Goal: Task Accomplishment & Management: Complete application form

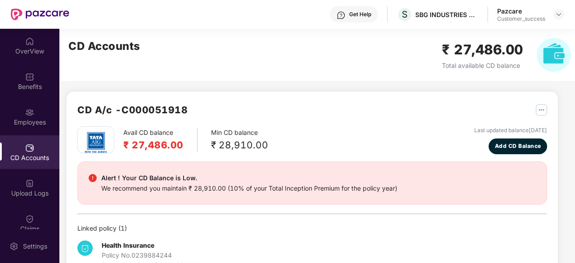
scroll to position [28, 0]
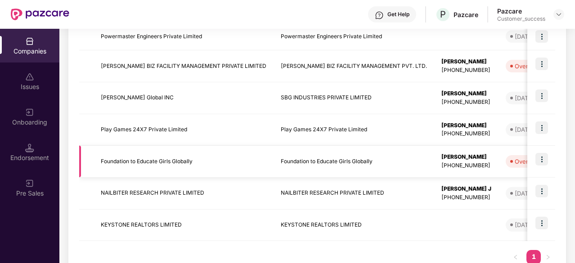
scroll to position [237, 0]
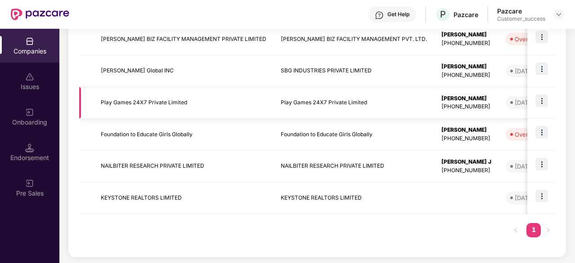
click at [181, 104] on td "Play Games 24X7 Private Limited" at bounding box center [184, 103] width 180 height 32
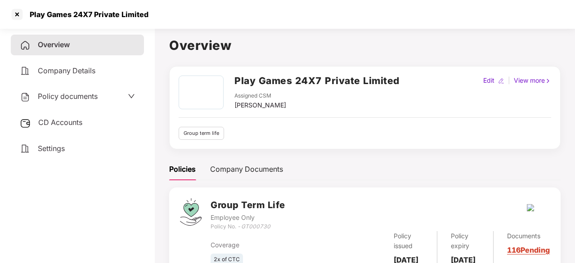
click at [75, 99] on span "Policy documents" at bounding box center [68, 96] width 60 height 9
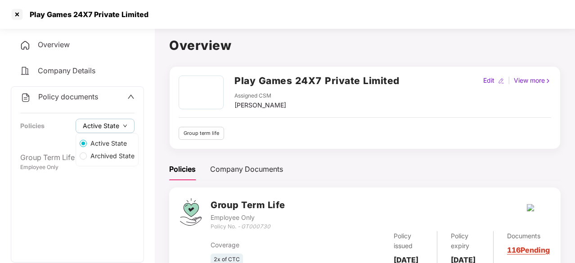
click at [114, 130] on span "Active State" at bounding box center [101, 126] width 36 height 10
click at [109, 153] on span "Archived State" at bounding box center [112, 156] width 51 height 10
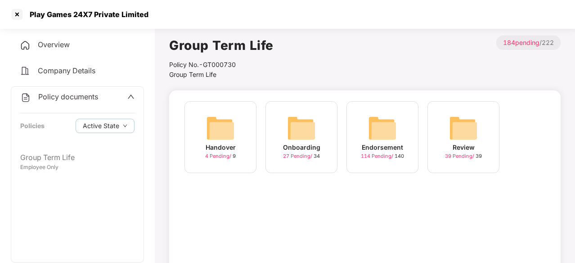
click at [376, 152] on div "Endorsement" at bounding box center [382, 148] width 41 height 10
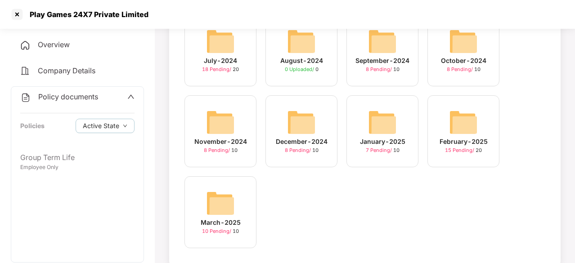
scroll to position [167, 0]
click at [461, 46] on img at bounding box center [463, 41] width 29 height 29
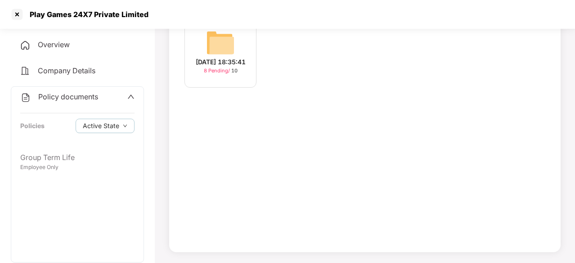
scroll to position [85, 0]
click at [214, 50] on img at bounding box center [220, 42] width 29 height 29
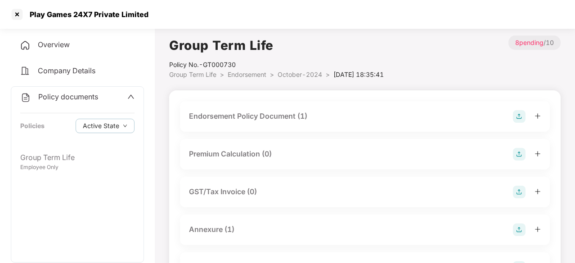
scroll to position [0, 0]
click at [278, 118] on div "Endorsement Policy Document (1)" at bounding box center [248, 115] width 118 height 11
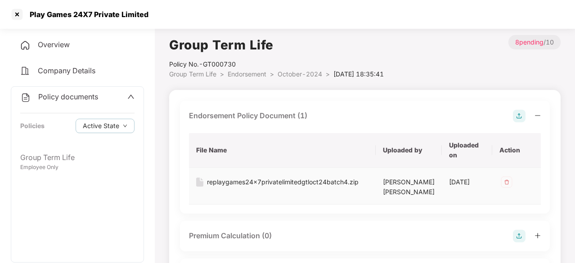
click at [242, 182] on div "replaygames24x7privatelimitedgtloct24batch4.zip" at bounding box center [283, 182] width 152 height 10
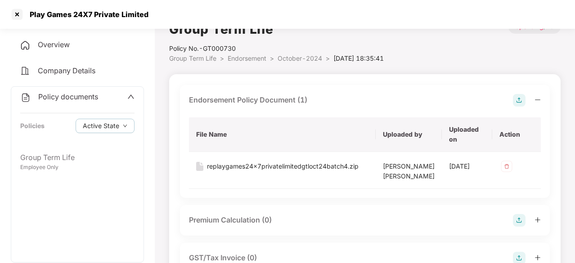
scroll to position [18, 0]
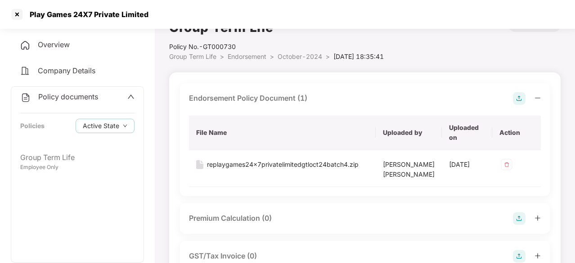
click at [292, 56] on span "October-2024" at bounding box center [300, 57] width 45 height 8
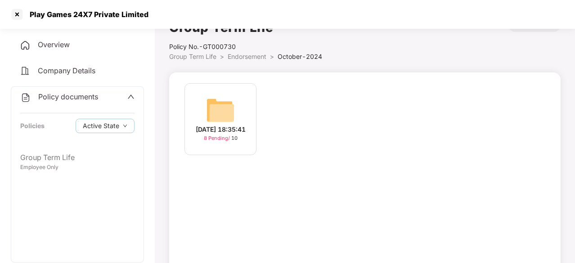
scroll to position [85, 0]
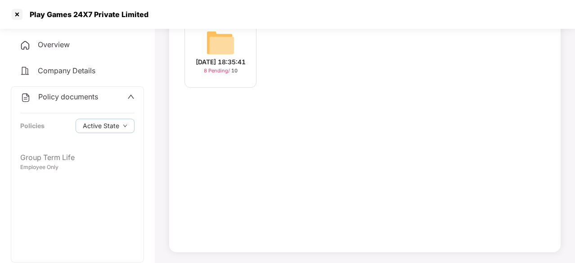
scroll to position [167, 0]
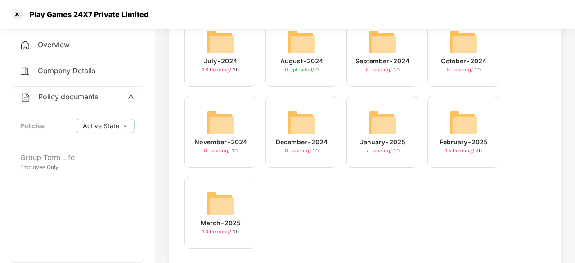
click at [229, 131] on img at bounding box center [220, 122] width 29 height 29
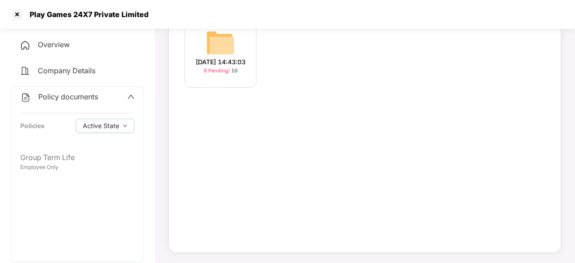
scroll to position [85, 0]
click at [227, 63] on div "[DATE] 14:43:03" at bounding box center [221, 62] width 50 height 10
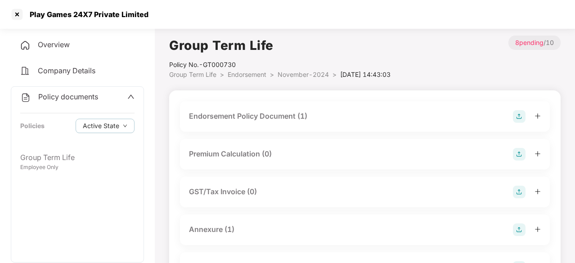
click at [286, 119] on div "Endorsement Policy Document (1)" at bounding box center [248, 116] width 118 height 11
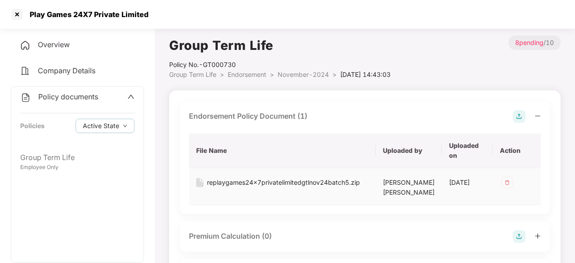
click at [323, 181] on div "replaygames24x7privatelimitedgtlnov24batch5.zip" at bounding box center [283, 183] width 153 height 10
click at [250, 72] on span "Endorsement" at bounding box center [247, 75] width 39 height 8
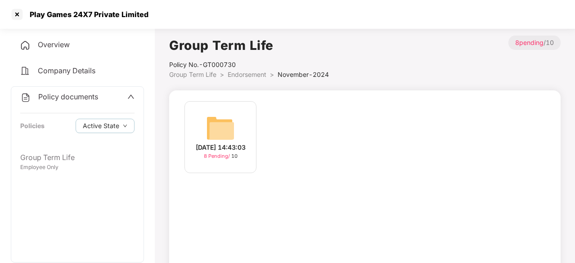
click at [243, 72] on span "Endorsement" at bounding box center [247, 75] width 39 height 8
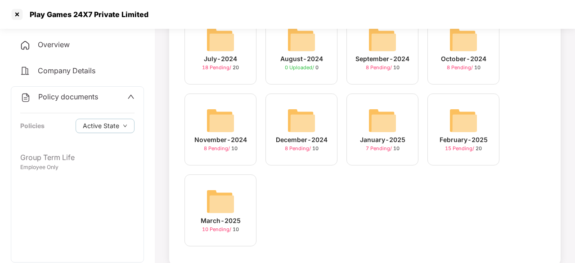
scroll to position [170, 0]
click at [467, 136] on div "February-2025" at bounding box center [464, 140] width 48 height 10
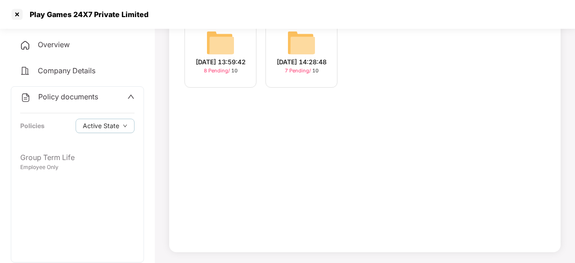
click at [294, 73] on span "7 Pending /" at bounding box center [298, 70] width 27 height 6
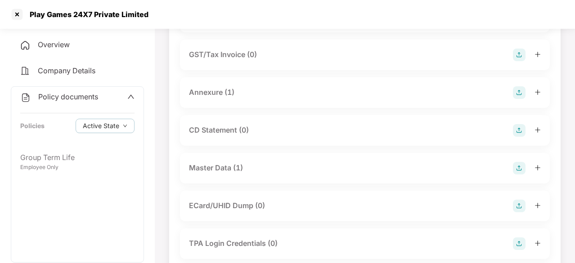
scroll to position [138, 0]
click at [218, 170] on div "Master Data (1)" at bounding box center [216, 167] width 54 height 11
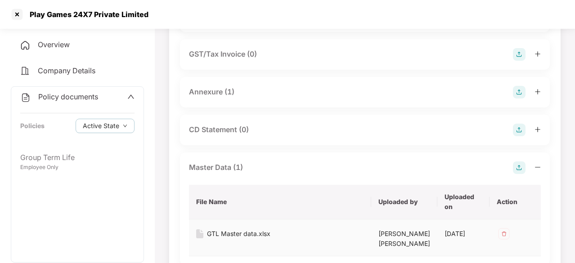
click at [231, 233] on div "GTL Master data.xlsx" at bounding box center [238, 234] width 63 height 10
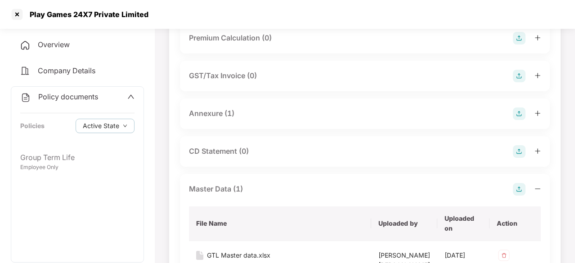
scroll to position [0, 0]
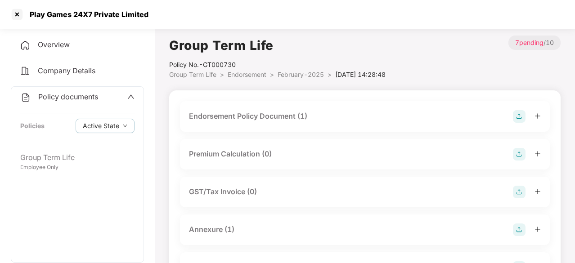
click at [245, 78] on span "Endorsement" at bounding box center [247, 75] width 39 height 8
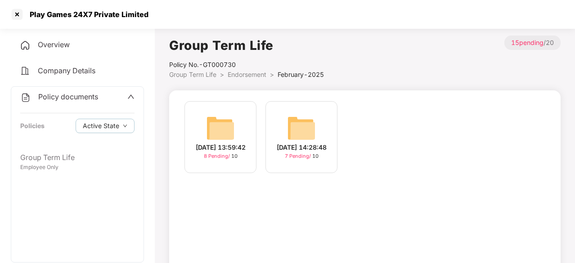
click at [239, 76] on span "Endorsement" at bounding box center [247, 75] width 39 height 8
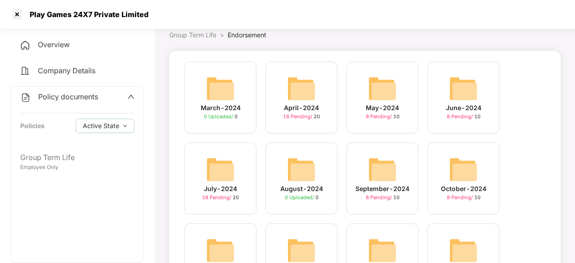
scroll to position [40, 0]
click at [383, 184] on div "September-2024" at bounding box center [382, 189] width 54 height 10
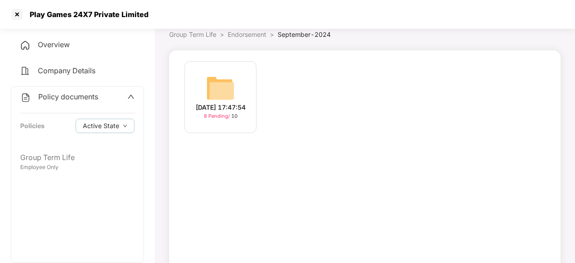
click at [221, 103] on div "[DATE] 17:47:54" at bounding box center [221, 108] width 50 height 10
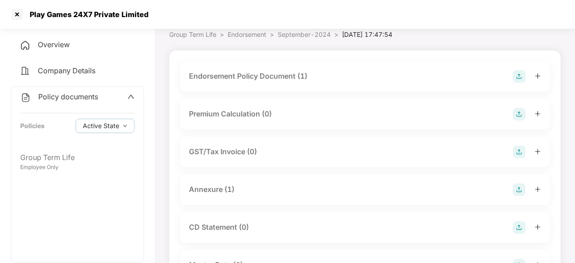
click at [272, 78] on div "Endorsement Policy Document (1)" at bounding box center [248, 76] width 118 height 11
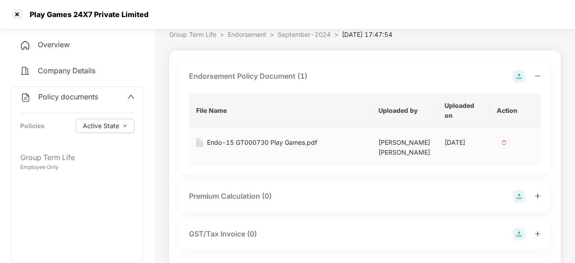
click at [248, 141] on div "Endo-15 GT000730 Play Games.pdf" at bounding box center [262, 143] width 110 height 10
click at [307, 94] on th "File Name" at bounding box center [280, 111] width 182 height 35
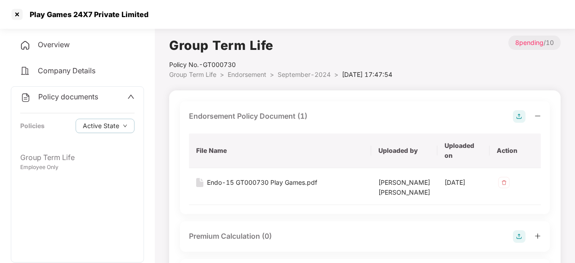
click at [242, 74] on span "Endorsement" at bounding box center [247, 75] width 39 height 8
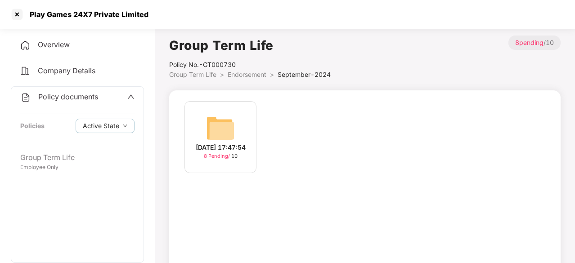
scroll to position [40, 0]
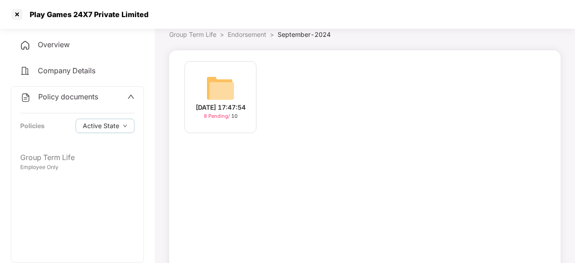
click at [241, 36] on span "Endorsement" at bounding box center [247, 35] width 39 height 8
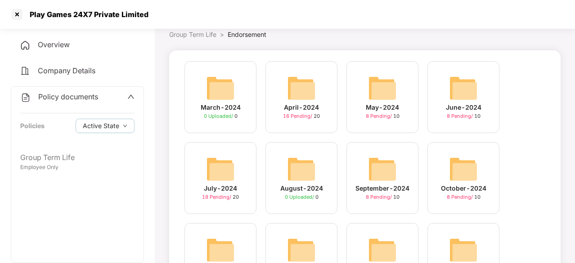
scroll to position [184, 0]
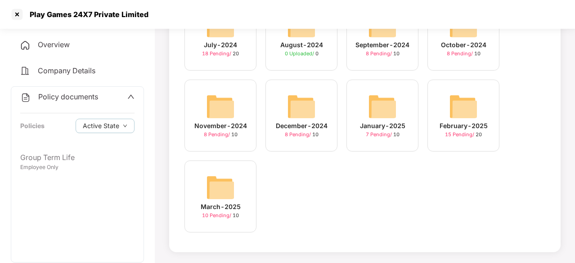
click at [390, 131] on div "7 Pending / 10" at bounding box center [383, 135] width 34 height 8
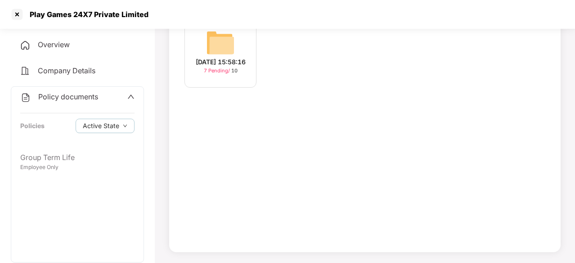
scroll to position [85, 0]
click at [231, 57] on div "[DATE] 15:58:16" at bounding box center [221, 62] width 50 height 10
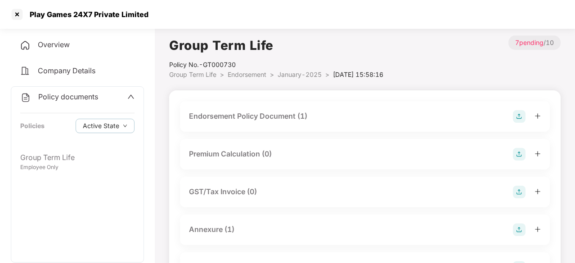
click at [229, 117] on div "Endorsement Policy Document (1)" at bounding box center [248, 116] width 118 height 11
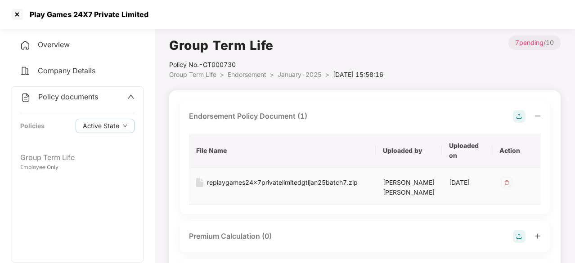
click at [245, 183] on div "replaygames24x7privatelimitedgtljan25batch7.zip" at bounding box center [282, 183] width 151 height 10
click at [266, 180] on div "replaygames24x7privatelimitedgtljan25batch7.zip" at bounding box center [282, 182] width 151 height 10
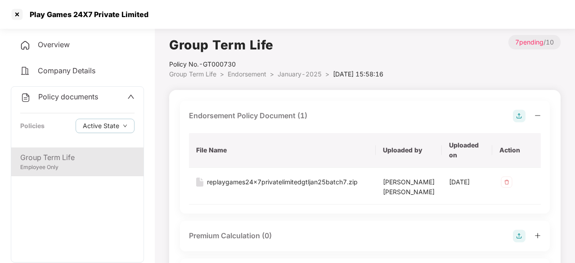
click at [63, 154] on div "Group Term Life" at bounding box center [77, 157] width 114 height 11
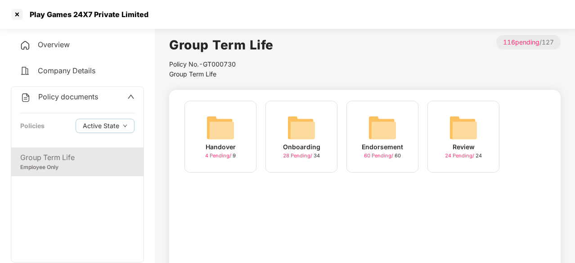
click at [303, 119] on img at bounding box center [301, 127] width 29 height 29
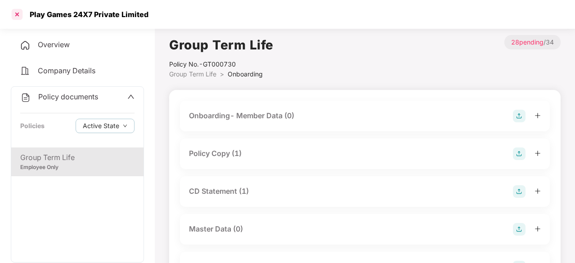
click at [14, 14] on div at bounding box center [17, 14] width 14 height 14
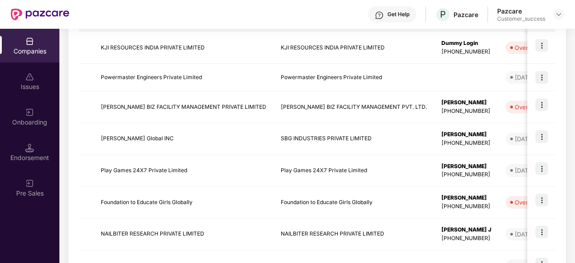
scroll to position [197, 0]
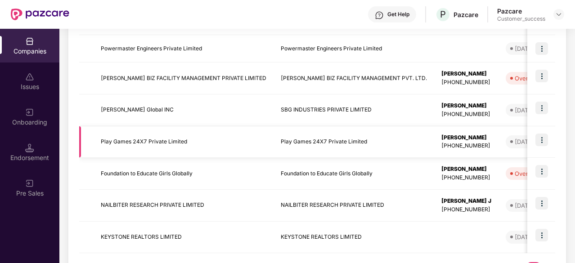
click at [146, 139] on td "Play Games 24X7 Private Limited" at bounding box center [184, 142] width 180 height 32
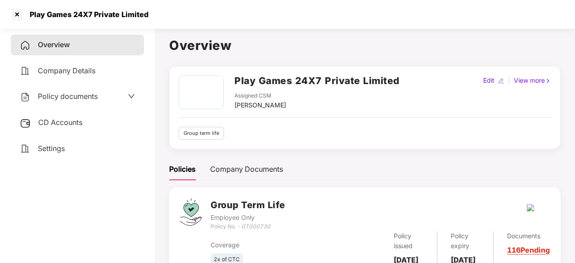
click at [66, 98] on span "Policy documents" at bounding box center [68, 96] width 60 height 9
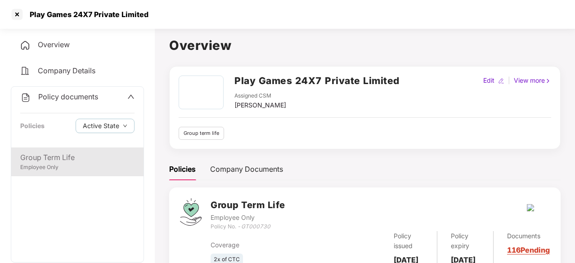
click at [63, 156] on div "Group Term Life" at bounding box center [77, 157] width 114 height 11
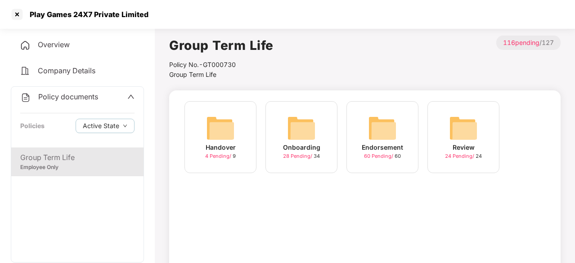
click at [60, 70] on span "Company Details" at bounding box center [67, 70] width 58 height 9
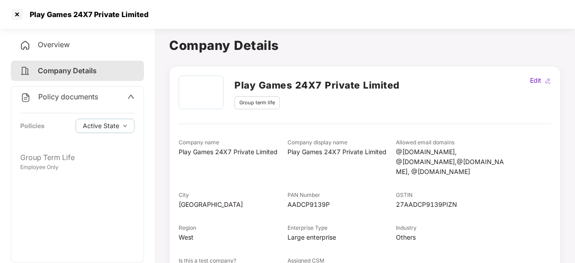
click at [49, 51] on div "Overview" at bounding box center [77, 45] width 133 height 21
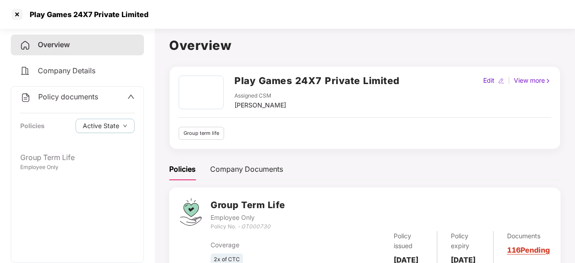
scroll to position [45, 0]
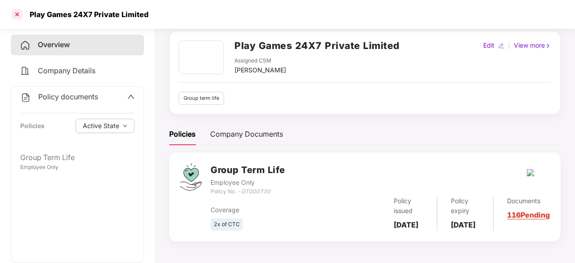
click at [21, 14] on div at bounding box center [17, 14] width 14 height 14
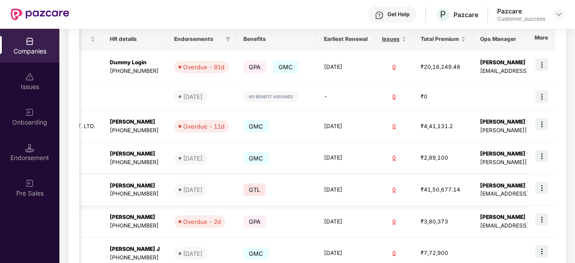
scroll to position [0, 333]
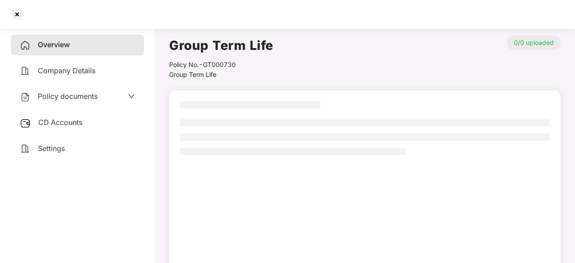
scroll to position [0, 0]
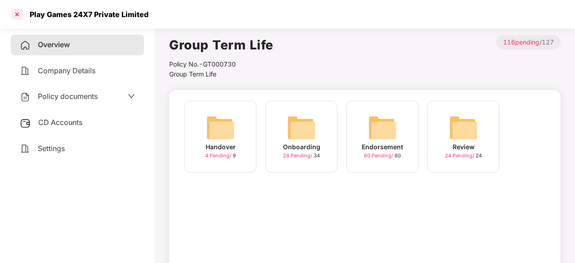
click at [13, 13] on div at bounding box center [17, 14] width 14 height 14
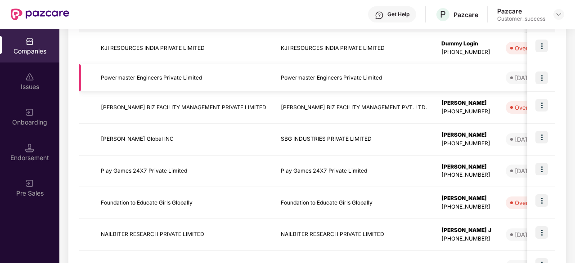
scroll to position [164, 0]
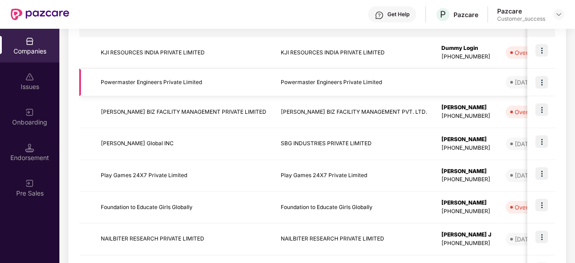
click at [133, 77] on td "Powermaster Engineers Private Limited" at bounding box center [184, 82] width 180 height 27
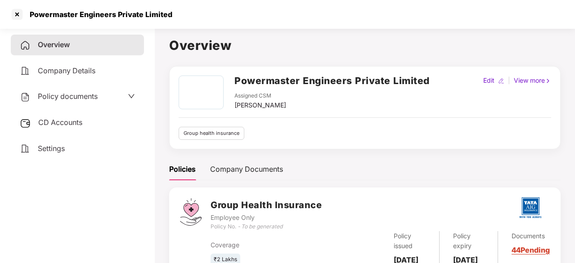
click at [69, 91] on div "Policy documents" at bounding box center [59, 97] width 78 height 12
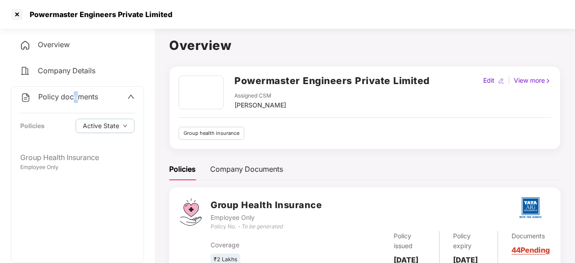
click at [76, 100] on span "Policy documents" at bounding box center [68, 96] width 60 height 9
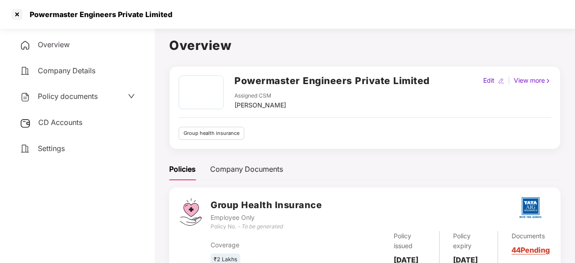
click at [58, 97] on span "Policy documents" at bounding box center [68, 96] width 60 height 9
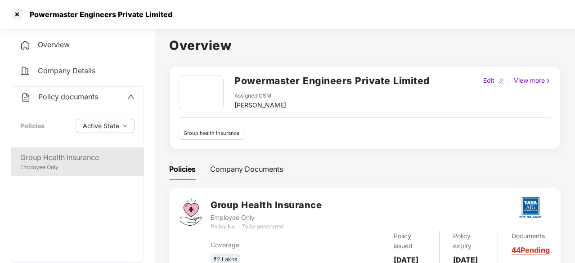
click at [60, 166] on div "Employee Only" at bounding box center [77, 167] width 114 height 9
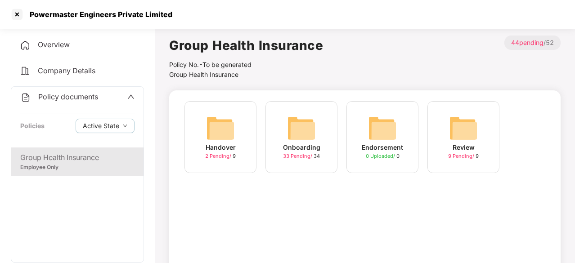
click at [296, 146] on div "Onboarding" at bounding box center [301, 148] width 37 height 10
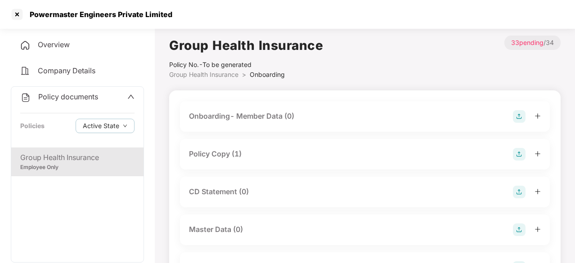
click at [227, 157] on div "Policy Copy (1)" at bounding box center [215, 153] width 53 height 11
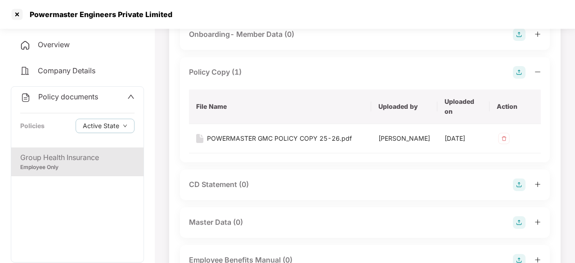
scroll to position [75, 0]
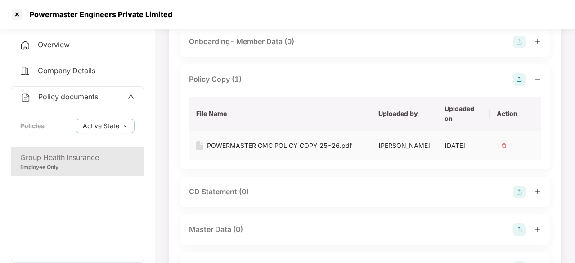
click at [251, 147] on div "POWERMASTER GMC POLICY COPY 25-26.pdf" at bounding box center [279, 146] width 145 height 10
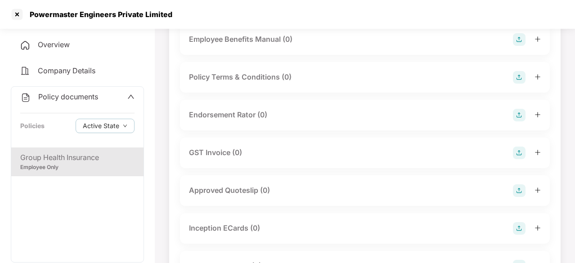
scroll to position [319, 0]
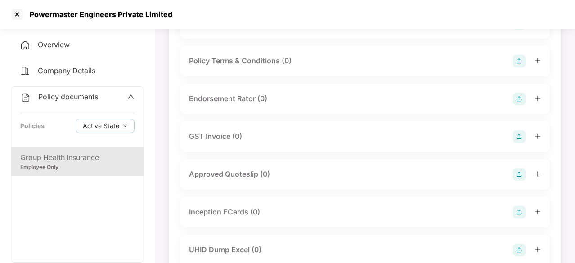
click at [520, 102] on img at bounding box center [519, 99] width 13 height 13
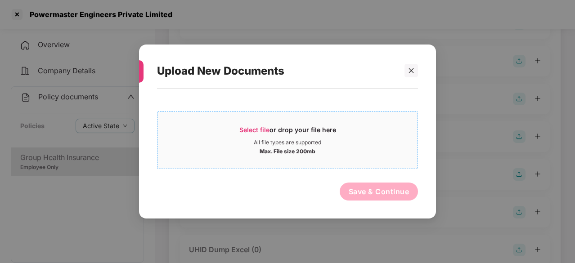
click at [259, 125] on span "Select file or drop your file here All file types are supported Max. File size …" at bounding box center [287, 140] width 260 height 43
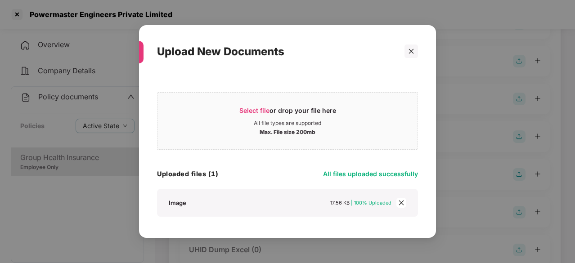
scroll to position [28, 0]
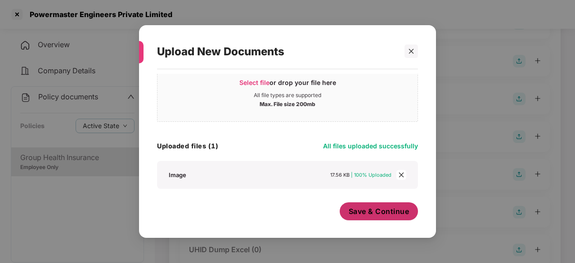
click at [366, 206] on button "Save & Continue" at bounding box center [379, 211] width 79 height 18
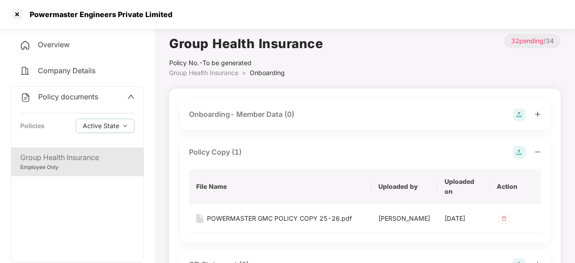
scroll to position [0, 0]
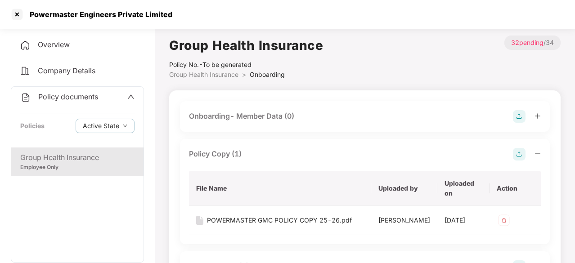
click at [517, 113] on img at bounding box center [519, 116] width 13 height 13
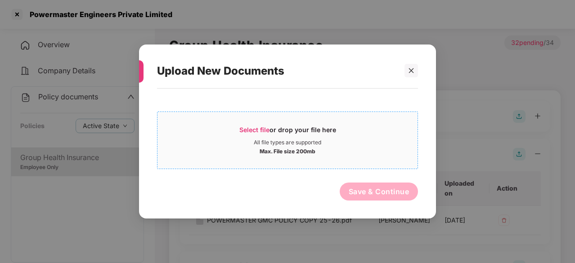
click at [248, 128] on span "Select file" at bounding box center [254, 130] width 30 height 8
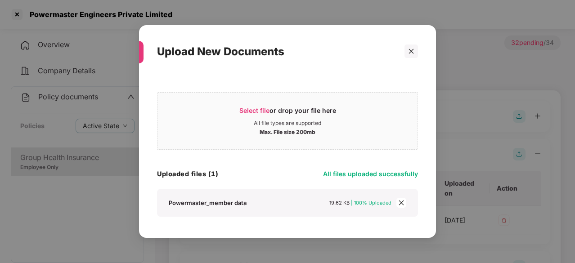
scroll to position [28, 0]
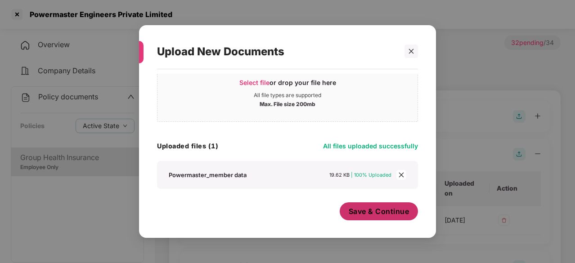
click at [372, 211] on span "Save & Continue" at bounding box center [379, 211] width 61 height 10
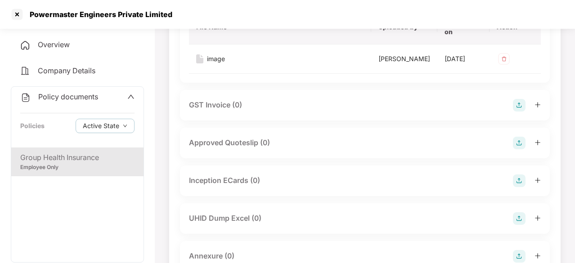
scroll to position [500, 0]
click at [516, 220] on img at bounding box center [519, 218] width 13 height 13
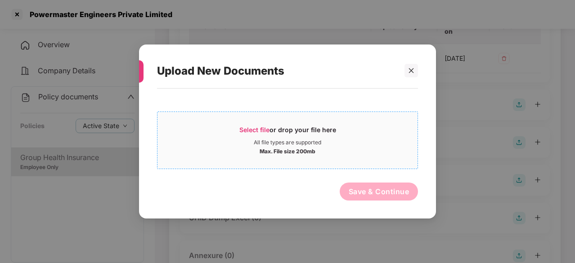
click at [262, 130] on span "Select file" at bounding box center [254, 130] width 30 height 8
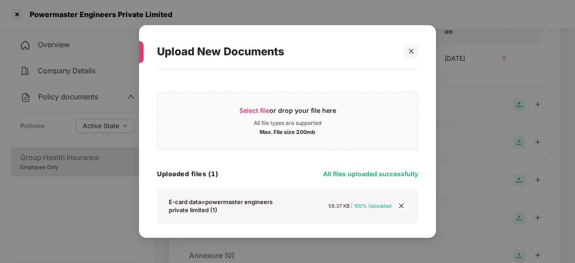
scroll to position [34, 0]
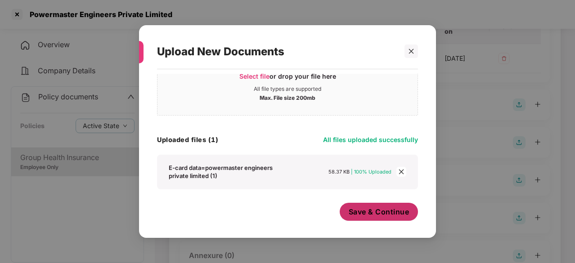
click at [374, 211] on span "Save & Continue" at bounding box center [379, 212] width 61 height 10
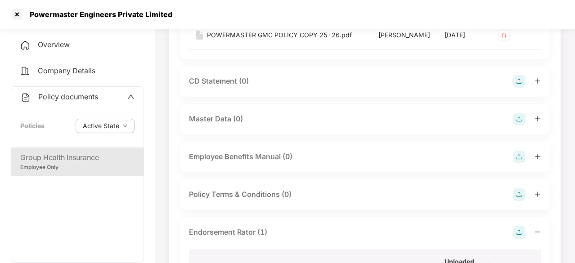
scroll to position [255, 0]
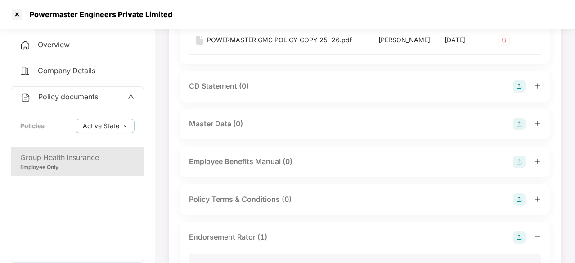
click at [522, 93] on img at bounding box center [519, 86] width 13 height 13
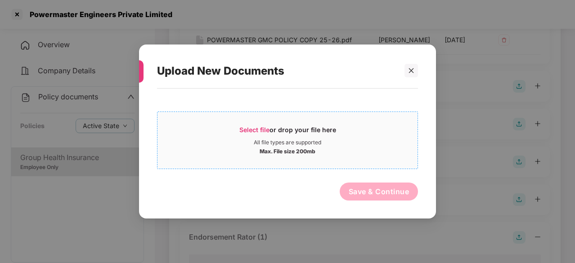
click at [267, 123] on span "Select file or drop your file here All file types are supported Max. File size …" at bounding box center [287, 140] width 260 height 43
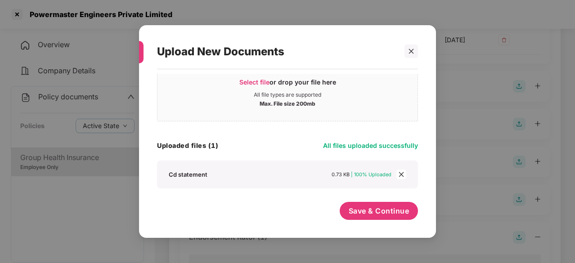
scroll to position [28, 0]
click at [388, 208] on span "Save & Continue" at bounding box center [379, 211] width 61 height 10
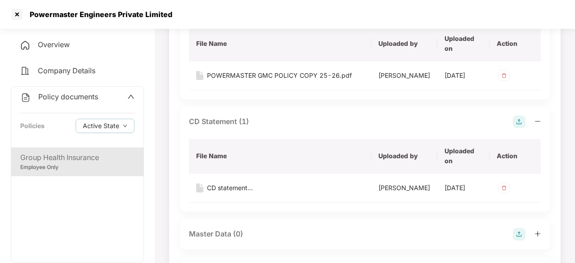
scroll to position [216, 0]
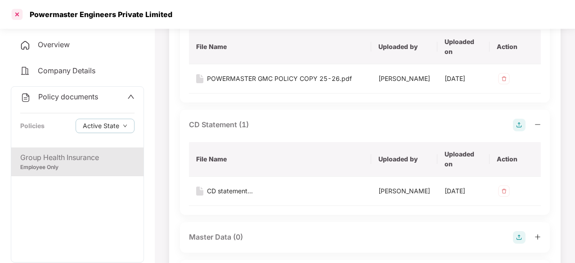
click at [21, 9] on div at bounding box center [17, 14] width 14 height 14
